Goal: Task Accomplishment & Management: Manage account settings

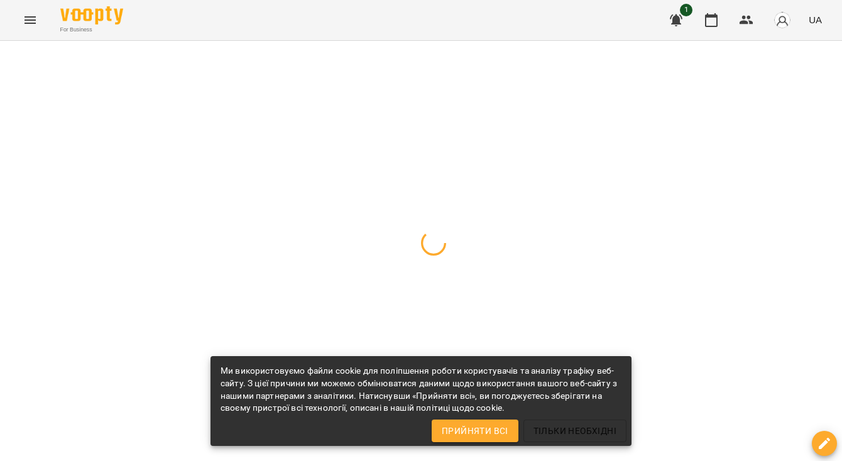
click at [494, 431] on span "Прийняти всі" at bounding box center [475, 431] width 67 height 15
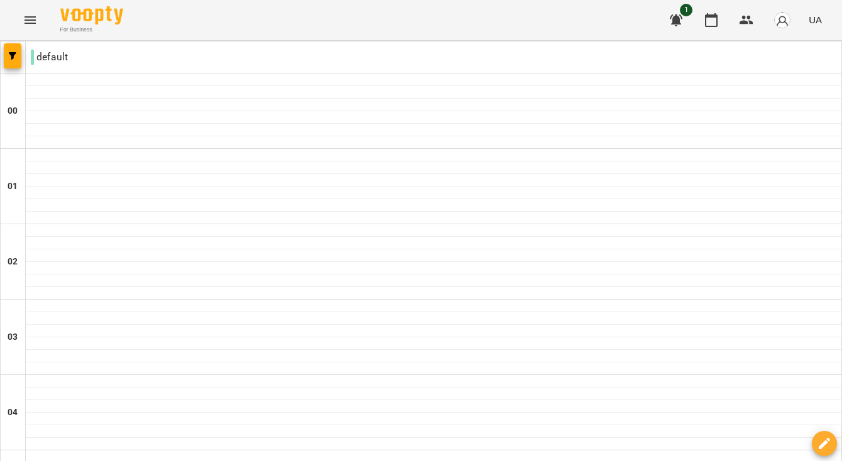
type input "**********"
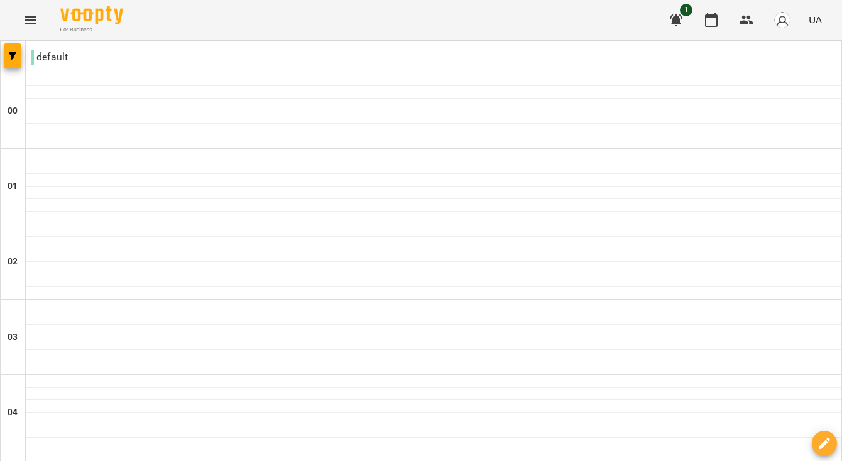
type input "**********"
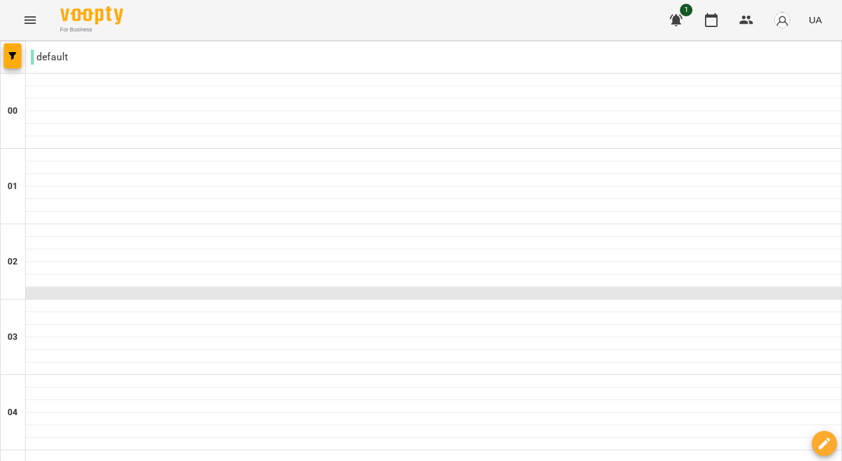
scroll to position [1430, 0]
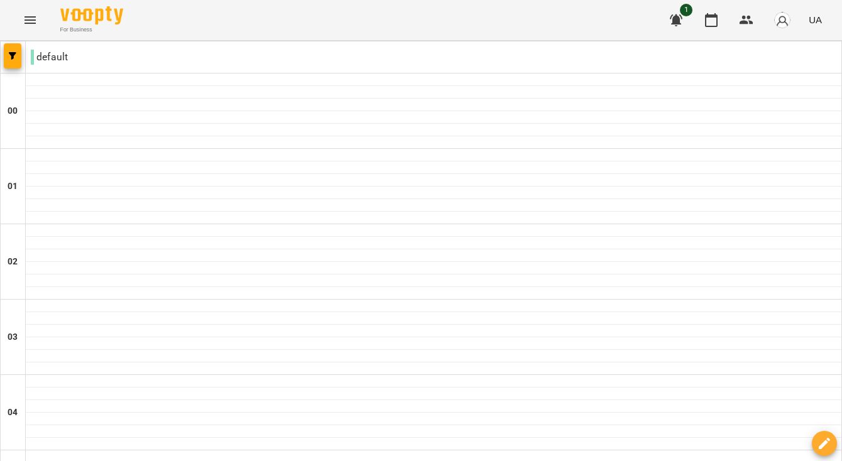
scroll to position [790, 0]
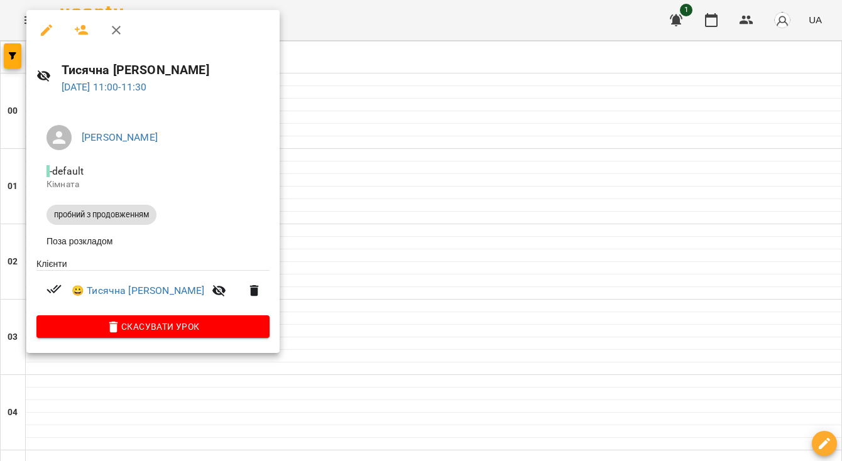
click at [582, 23] on div at bounding box center [421, 230] width 842 height 461
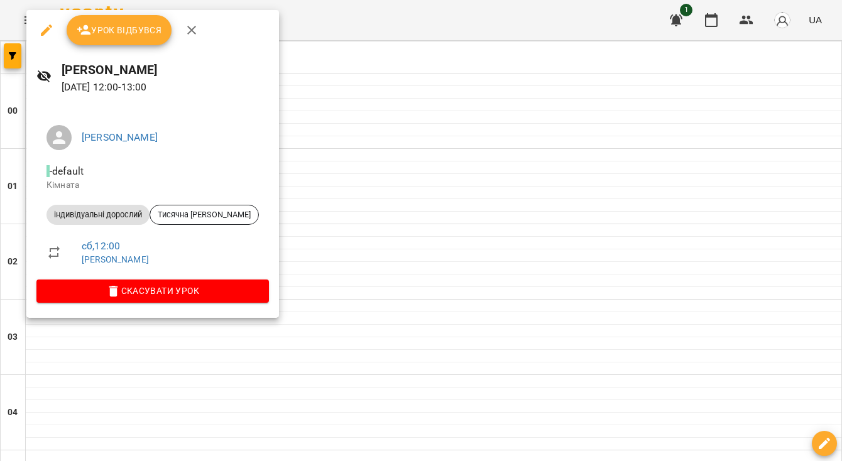
click at [140, 30] on span "Урок відбувся" at bounding box center [119, 30] width 85 height 15
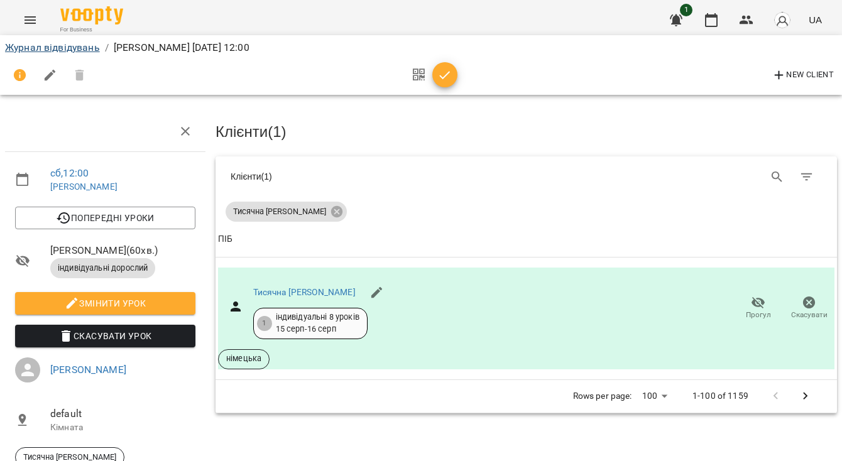
click at [49, 45] on link "Журнал відвідувань" at bounding box center [52, 47] width 95 height 12
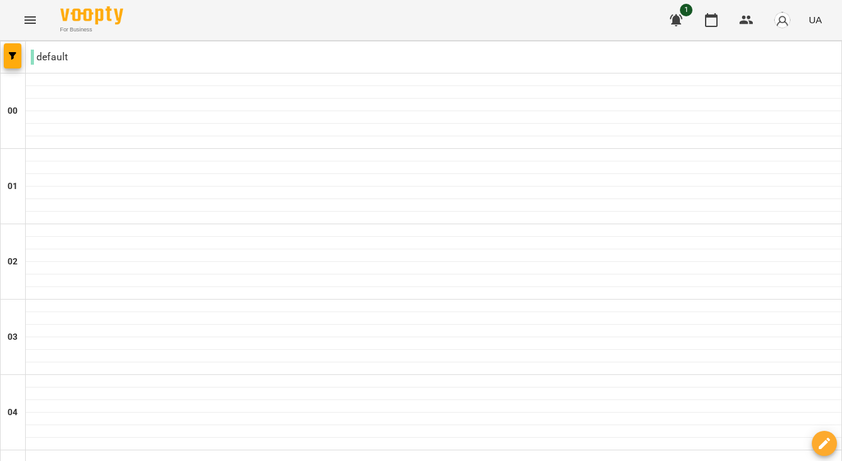
click at [678, 15] on icon "button" at bounding box center [676, 20] width 13 height 12
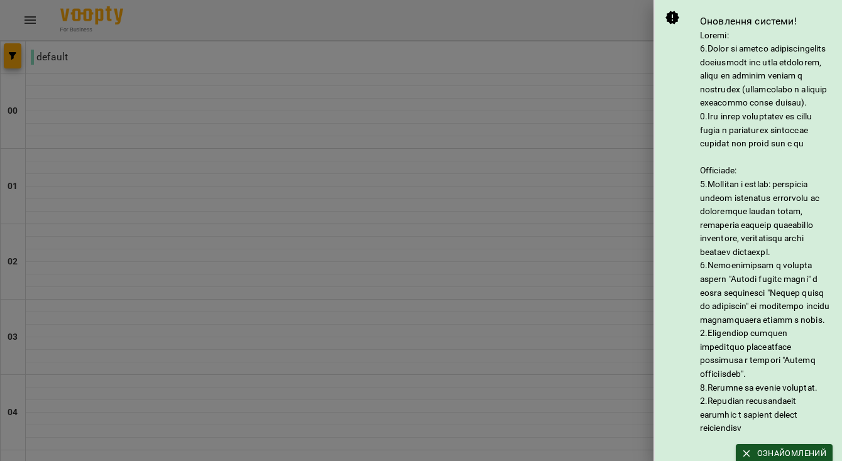
click at [561, 97] on div at bounding box center [421, 230] width 842 height 461
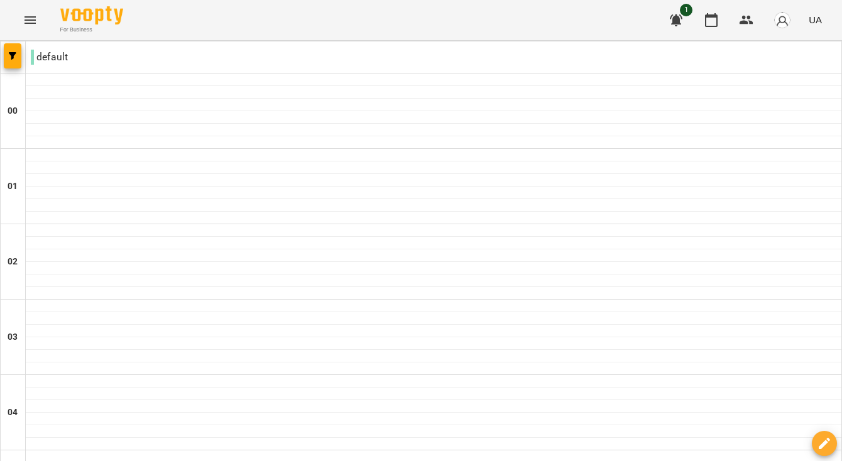
scroll to position [717, 0]
